Goal: Information Seeking & Learning: Check status

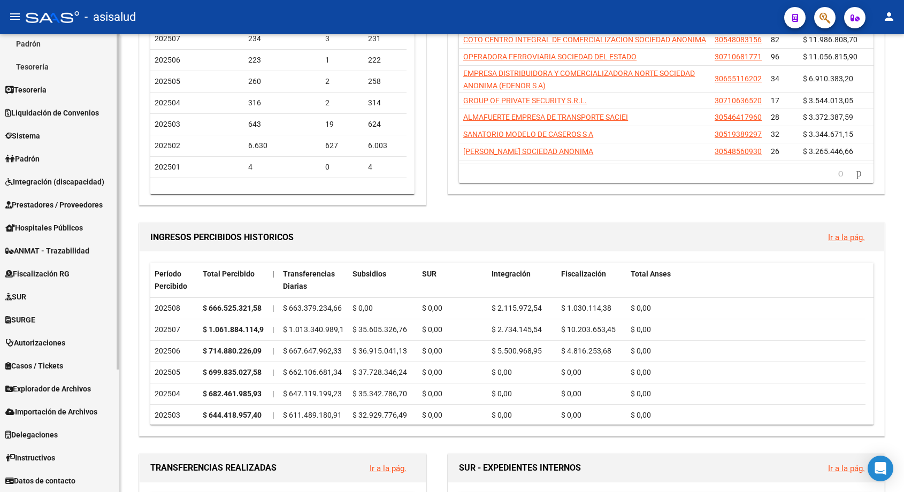
scroll to position [60, 0]
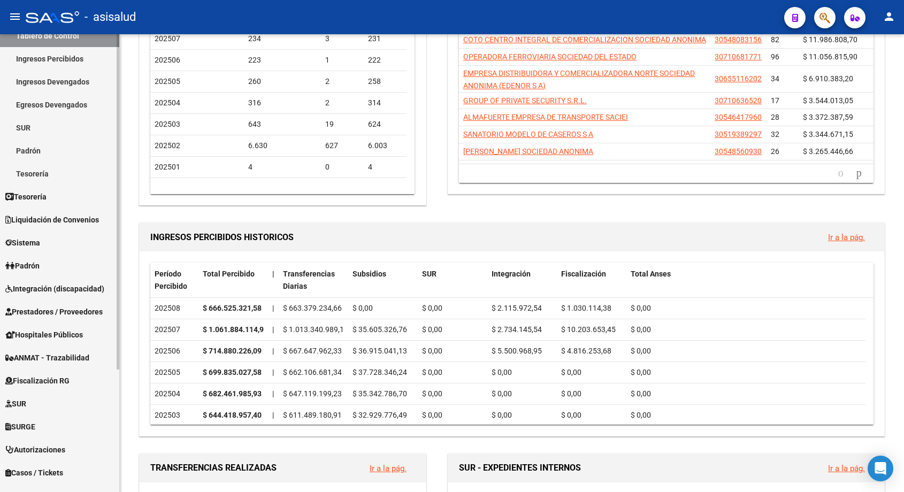
click at [61, 382] on span "Fiscalización RG" at bounding box center [37, 381] width 64 height 12
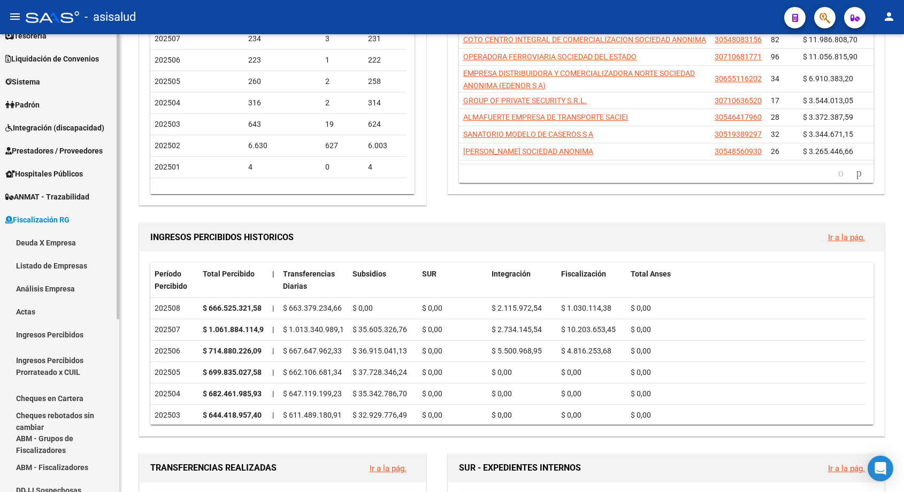
click at [43, 245] on link "Deuda X Empresa" at bounding box center [59, 242] width 119 height 23
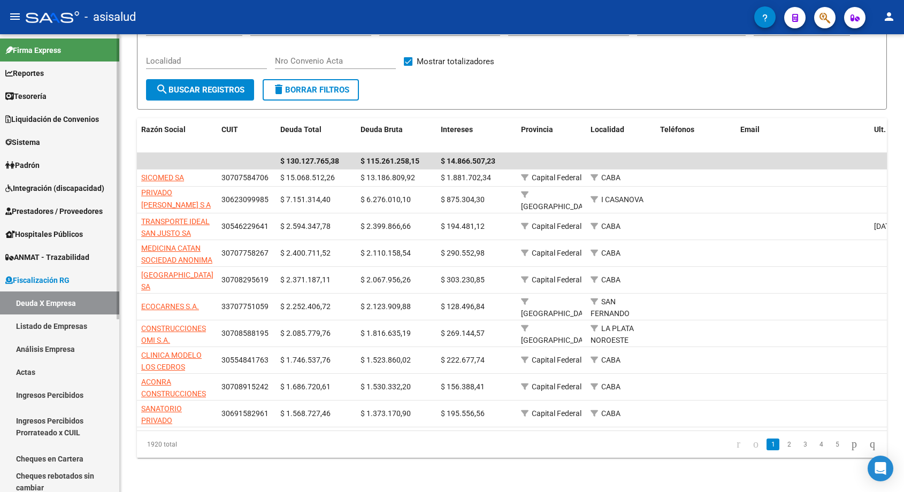
click at [43, 88] on link "Tesorería" at bounding box center [59, 96] width 119 height 23
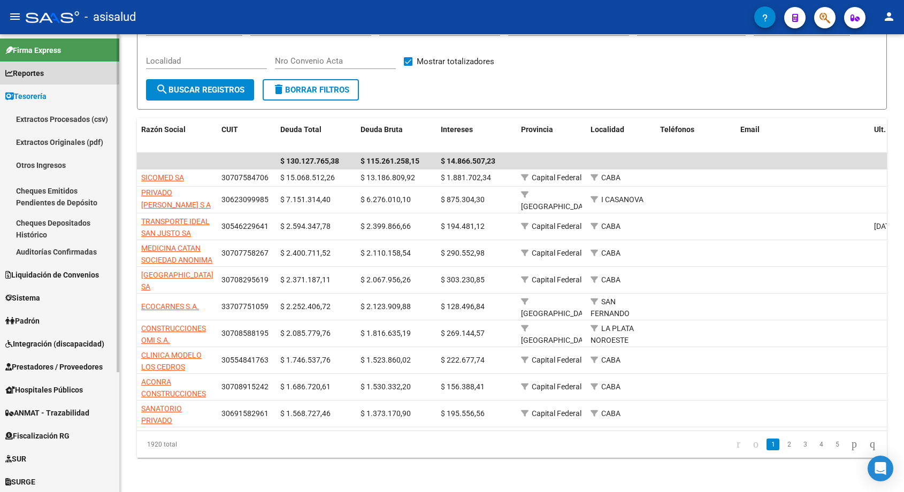
click at [24, 73] on span "Reportes" at bounding box center [24, 73] width 39 height 12
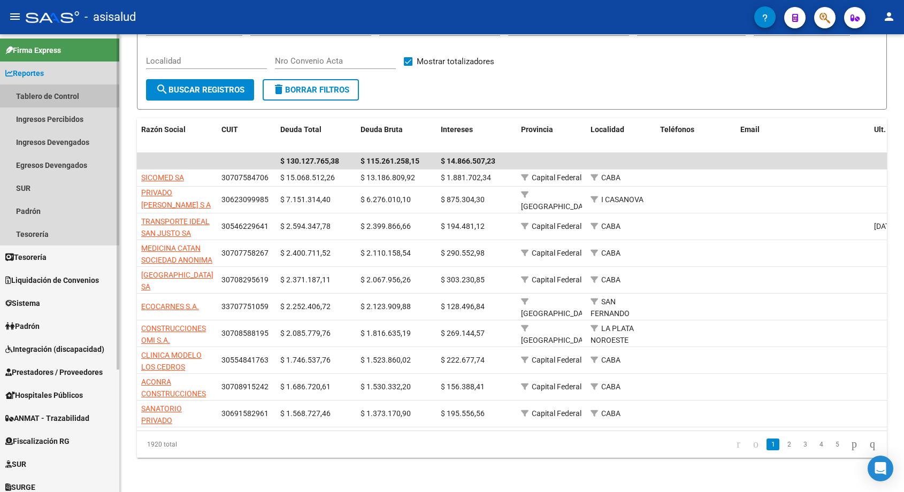
click at [42, 96] on link "Tablero de Control" at bounding box center [59, 96] width 119 height 23
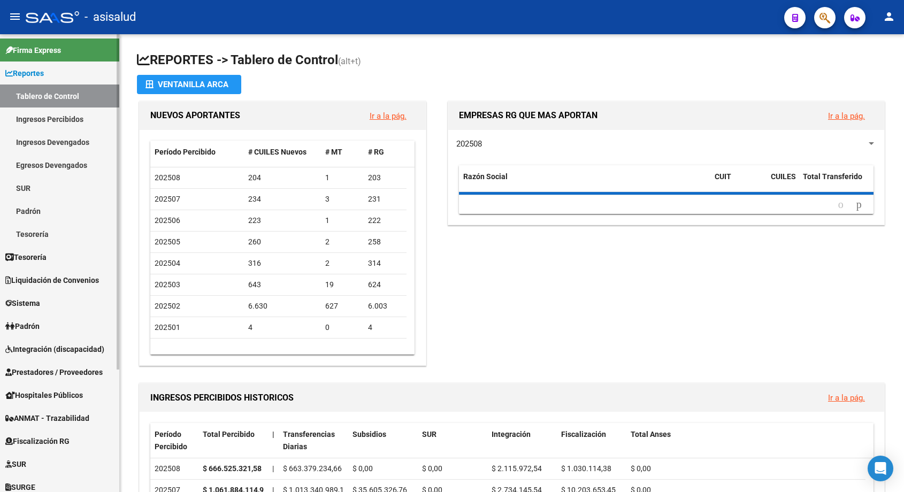
click at [45, 115] on link "Ingresos Percibidos" at bounding box center [59, 119] width 119 height 23
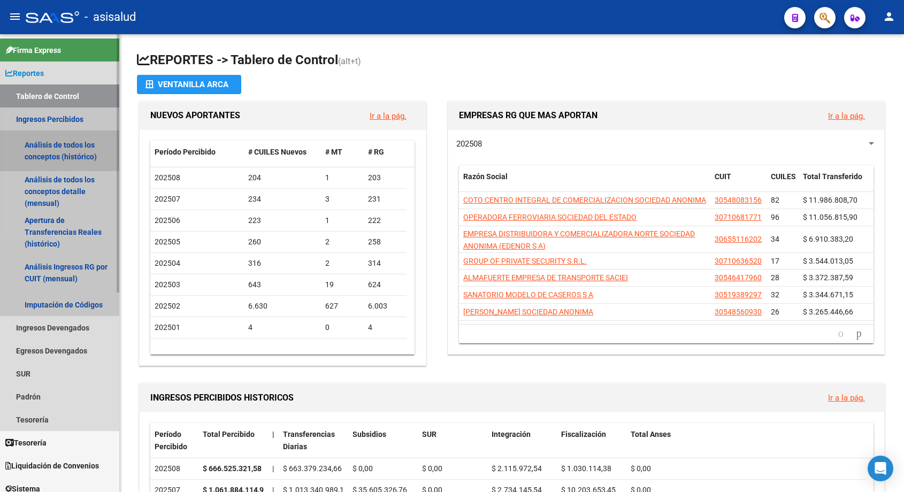
click at [50, 147] on link "Análisis de todos los conceptos (histórico)" at bounding box center [59, 151] width 119 height 41
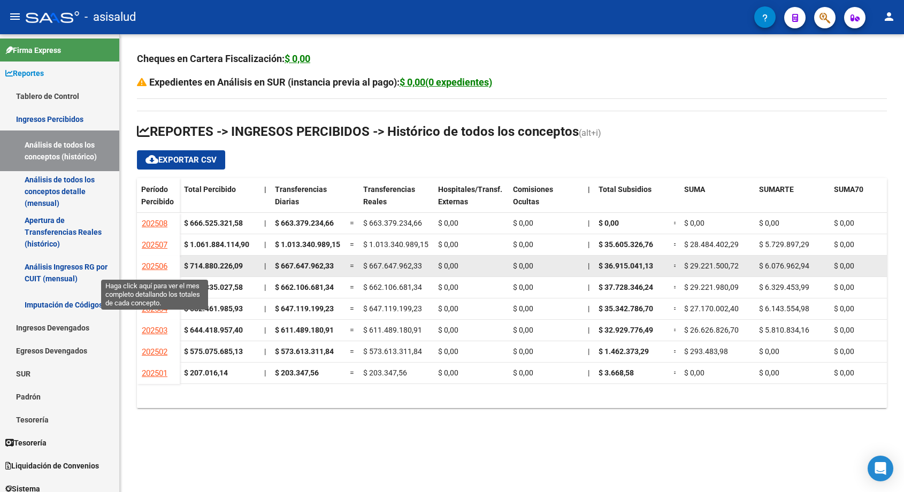
click at [156, 267] on span "202506" at bounding box center [155, 267] width 26 height 10
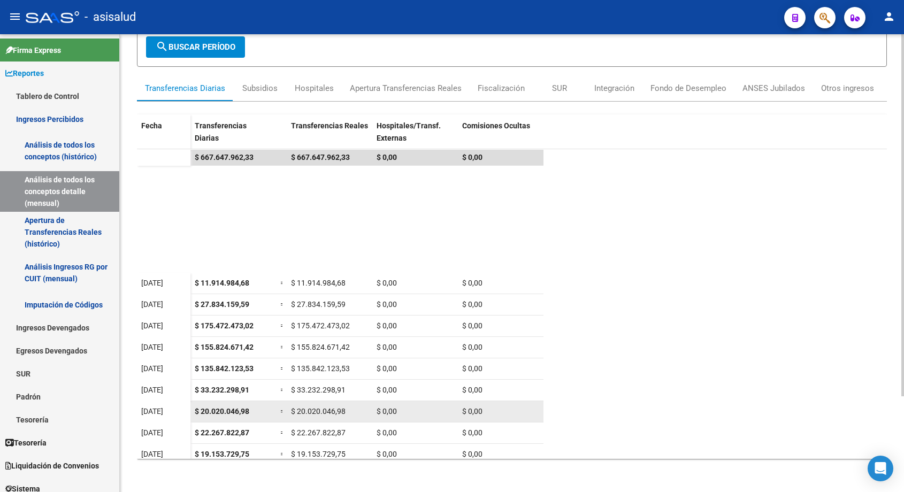
scroll to position [113, 0]
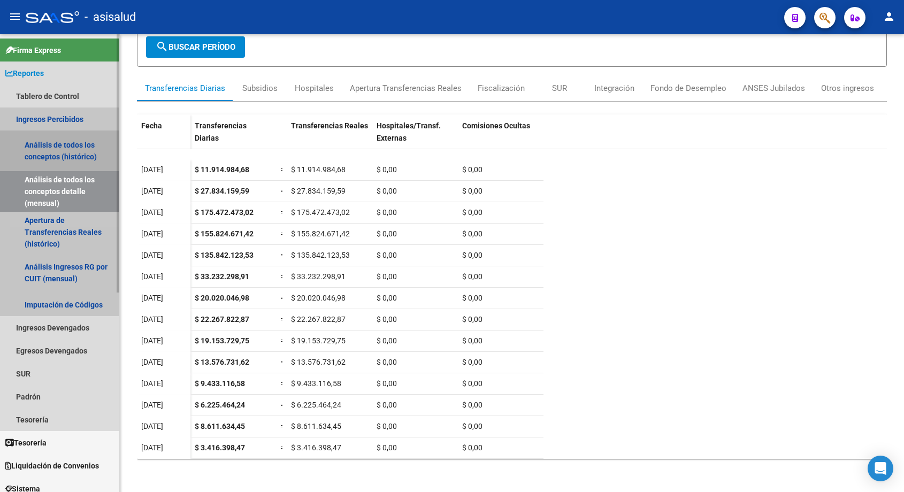
click at [59, 141] on link "Análisis de todos los conceptos (histórico)" at bounding box center [59, 151] width 119 height 41
